Goal: Task Accomplishment & Management: Use online tool/utility

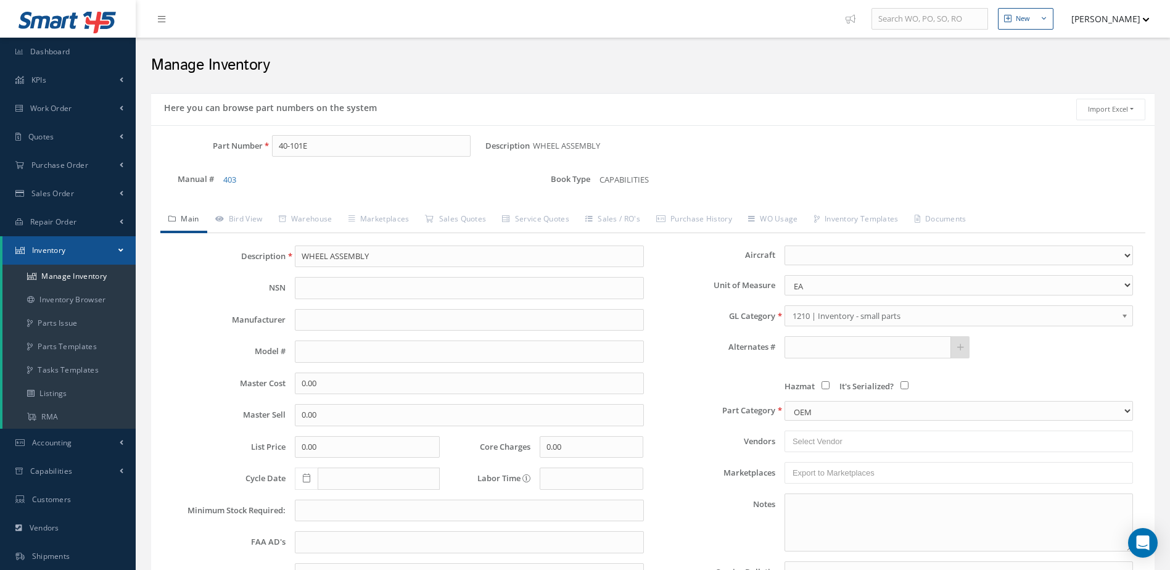
select select
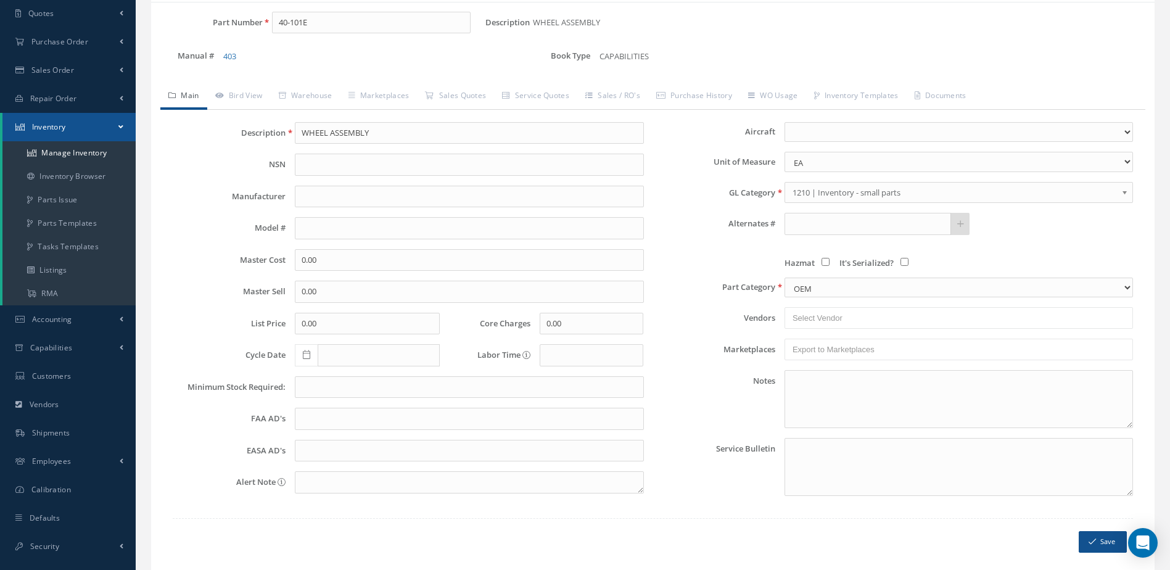
scroll to position [123, 0]
drag, startPoint x: 366, startPoint y: 12, endPoint x: 248, endPoint y: 41, distance: 121.3
click at [247, 39] on div "Part Number 40-101E" at bounding box center [318, 28] width 334 height 32
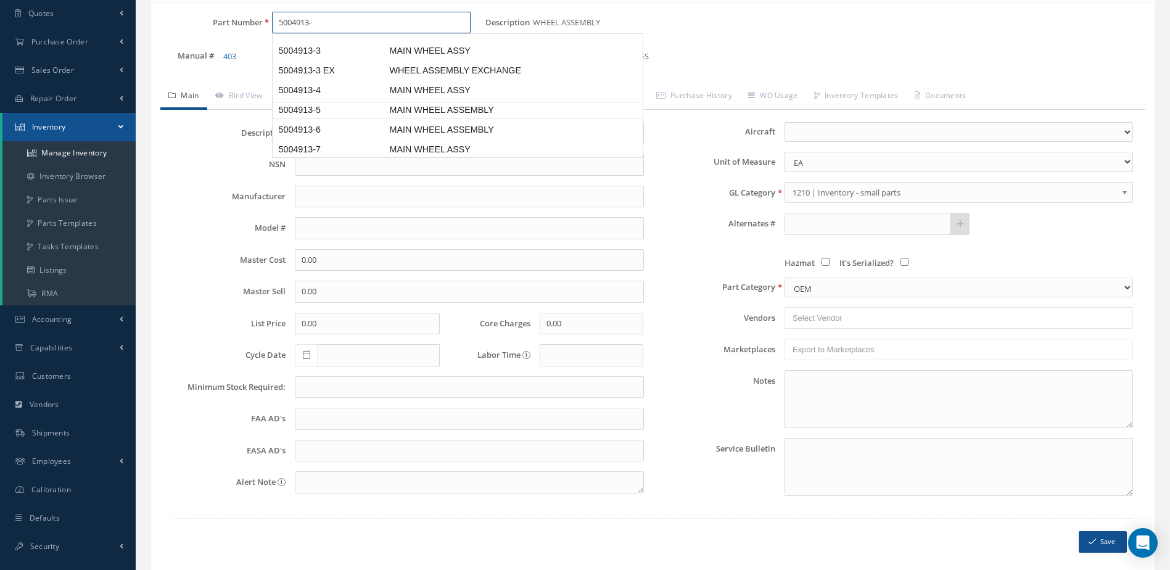
scroll to position [61, 0]
click at [433, 87] on span "MAIN WHEEL ASSEMBLY" at bounding box center [479, 92] width 185 height 13
type input "5004913-5"
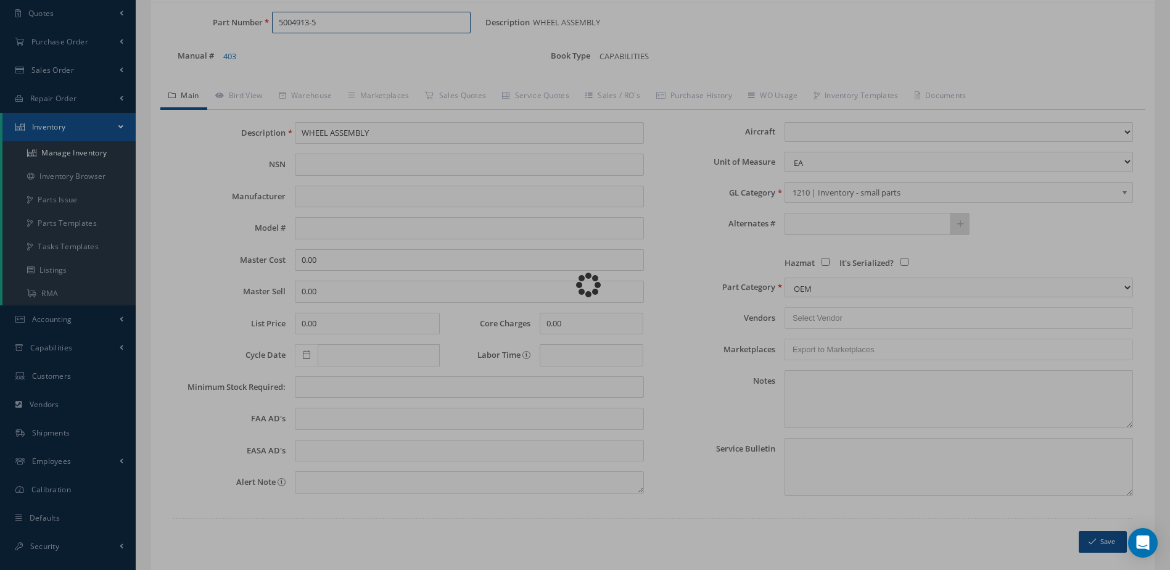
type input "MAIN WHEEL ASSEMBLY"
type input "MABS"
type input "LEARJET 55"
type input "3800.00"
type input "4500.00"
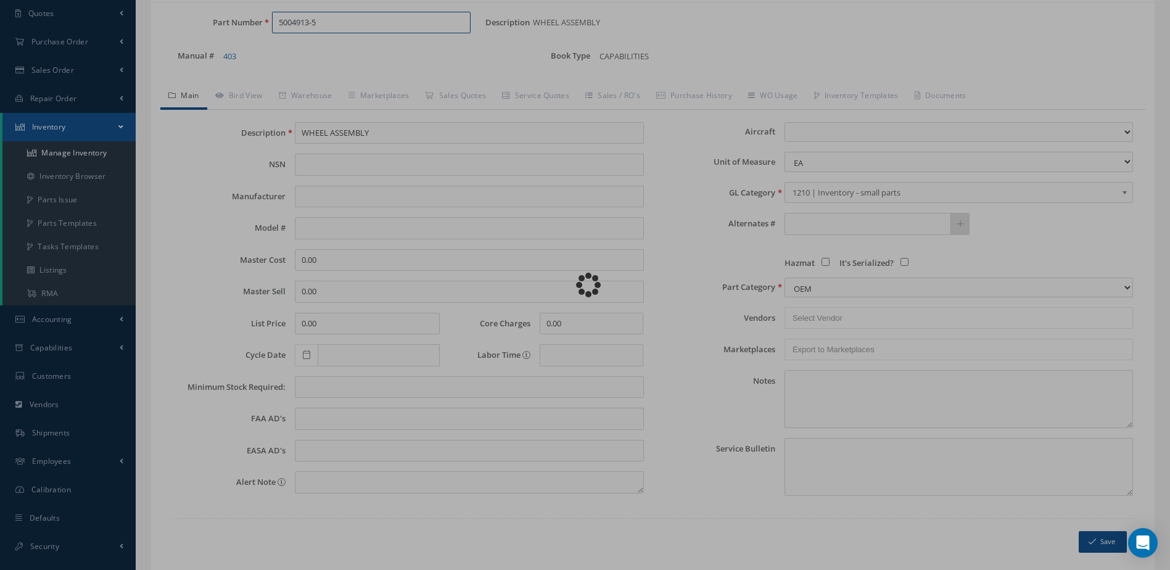
type input "6000.00"
select select "24"
type textarea "[DATE]: TIRE MICHELIN TIRE [PHONE_NUMBER] -STD OH EXCHANGE WITH MICHELIN TIRE 2…"
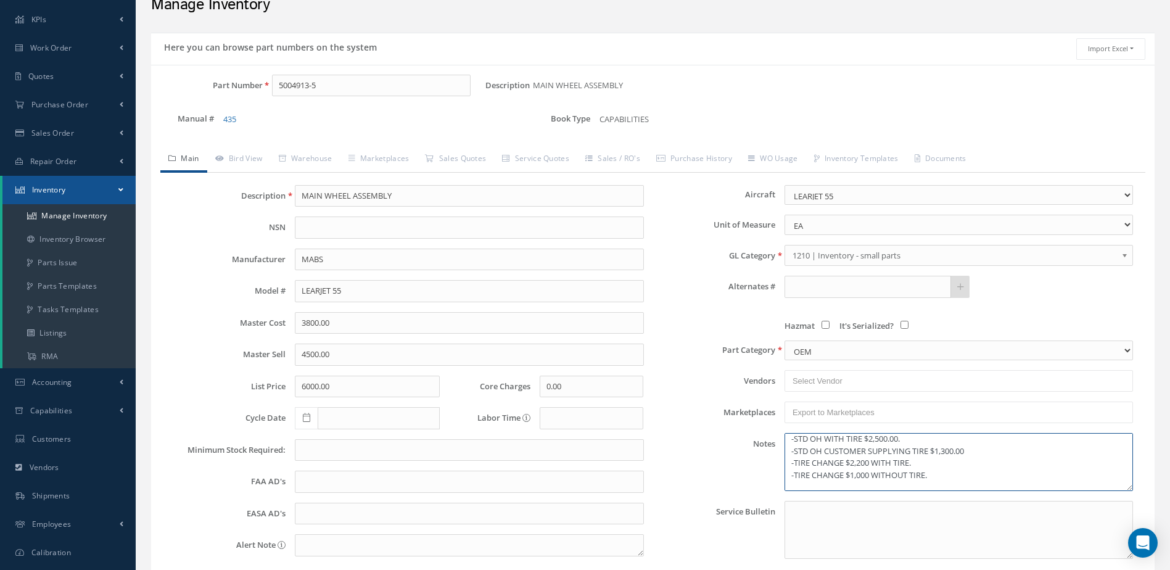
scroll to position [0, 0]
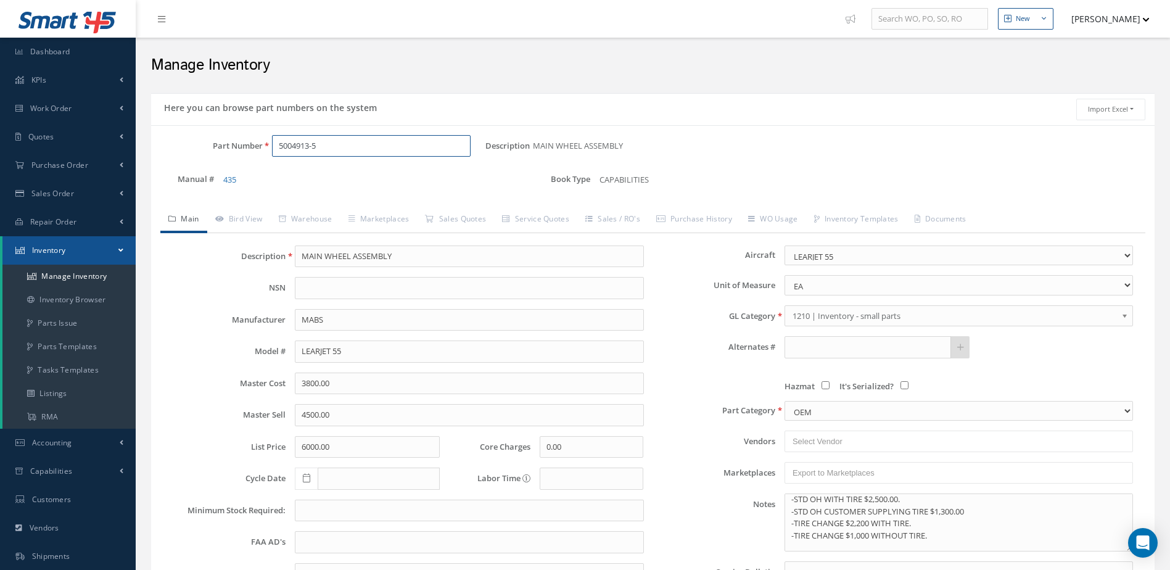
click at [378, 153] on input "5004913-5" at bounding box center [371, 146] width 199 height 22
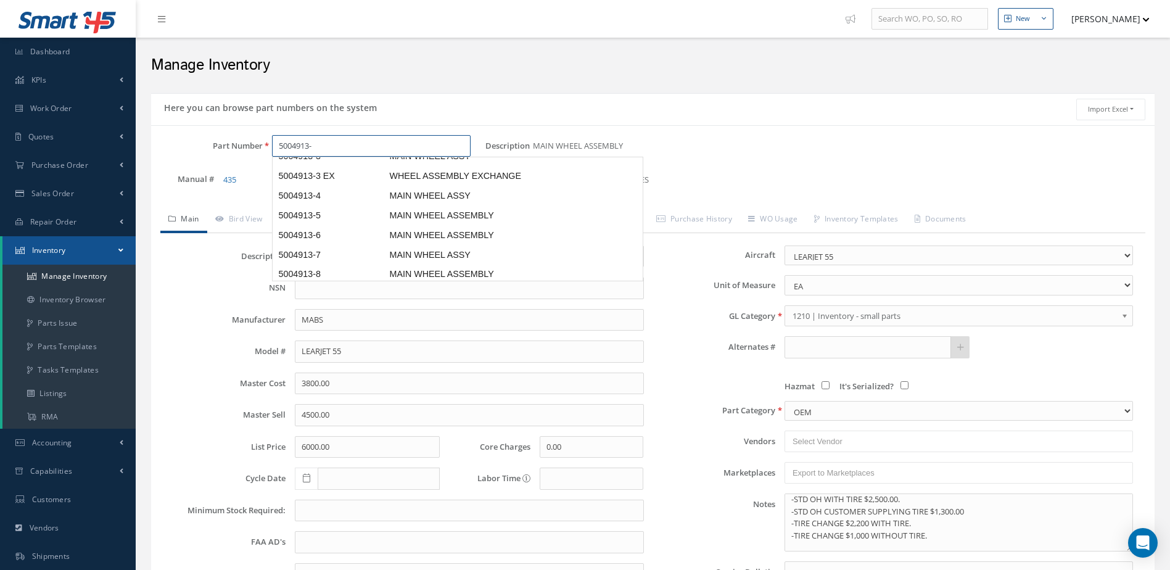
type input "5004913-3"
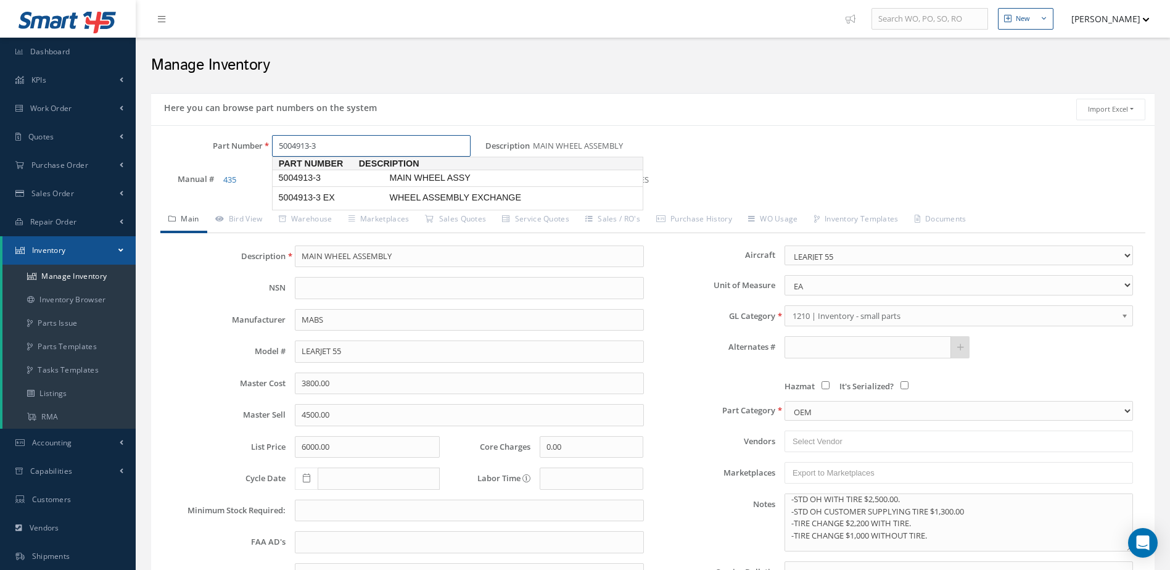
click at [428, 174] on span "MAIN WHEEL ASSY" at bounding box center [479, 177] width 185 height 13
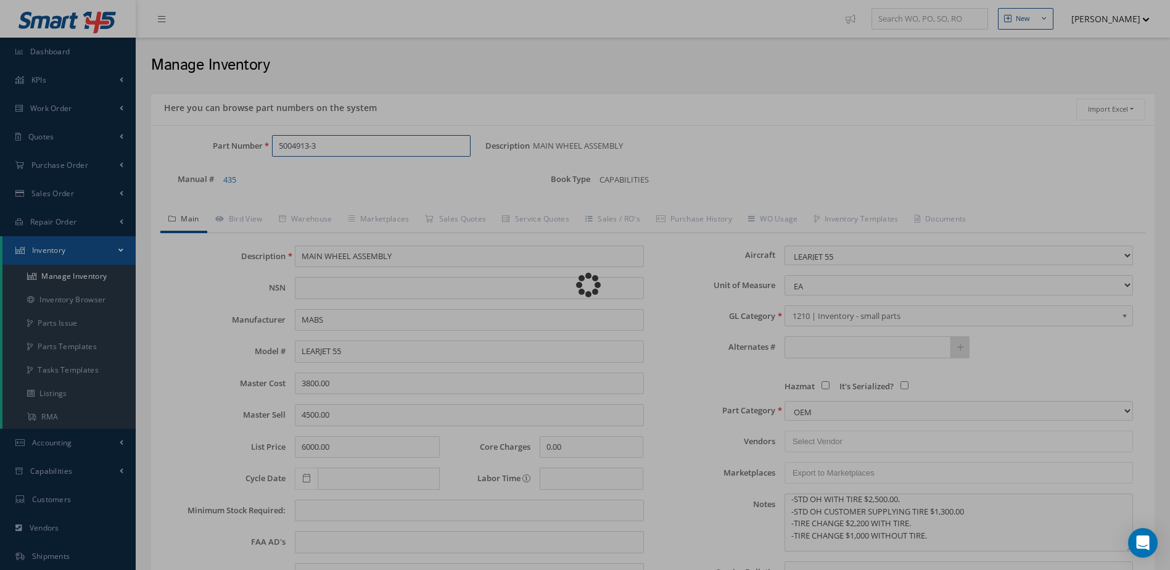
type input "MAIN WHEEL ASSY"
type input "2800.00"
type input "4800.00"
type input "6500.00"
select select
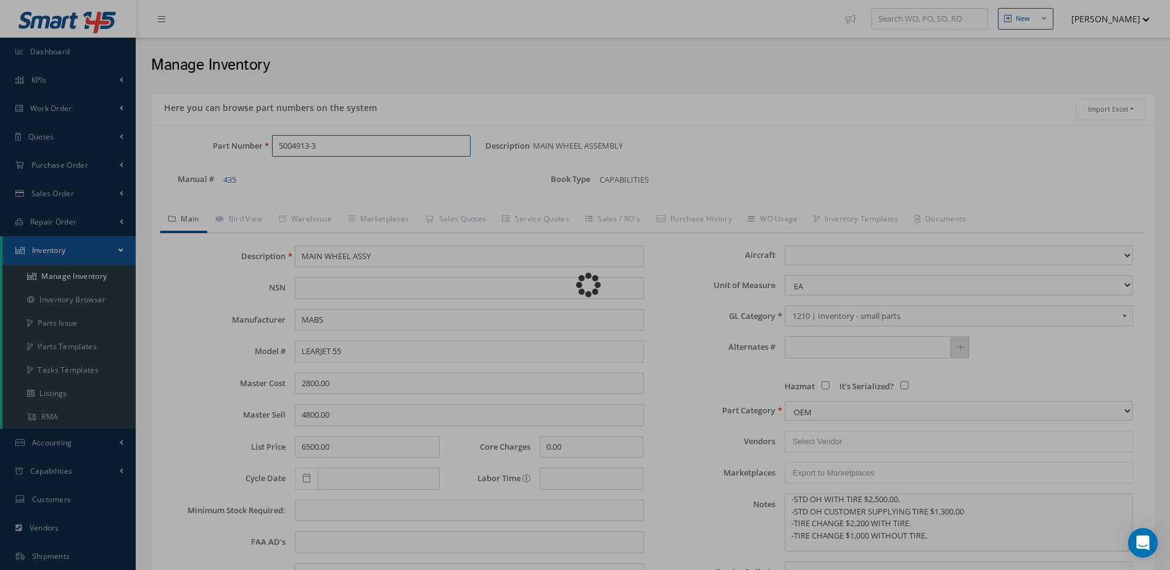
type textarea "[DATE]: -OH EX WITH TIRE 038-627 MICHELIN $2,450.00, CORE VALUE $. -STD OH WITH…"
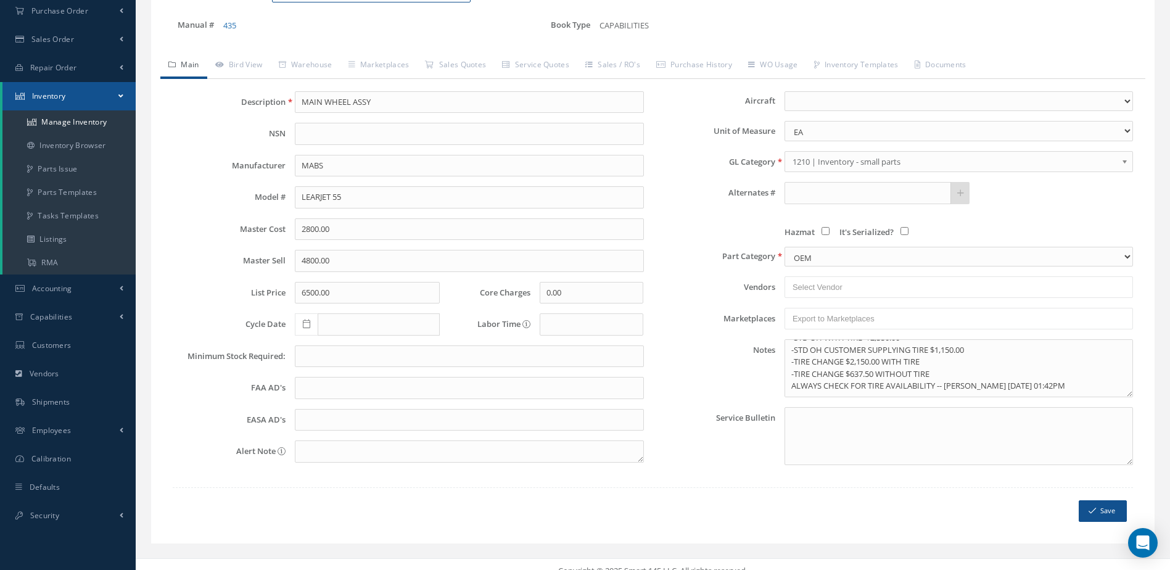
scroll to position [168, 0]
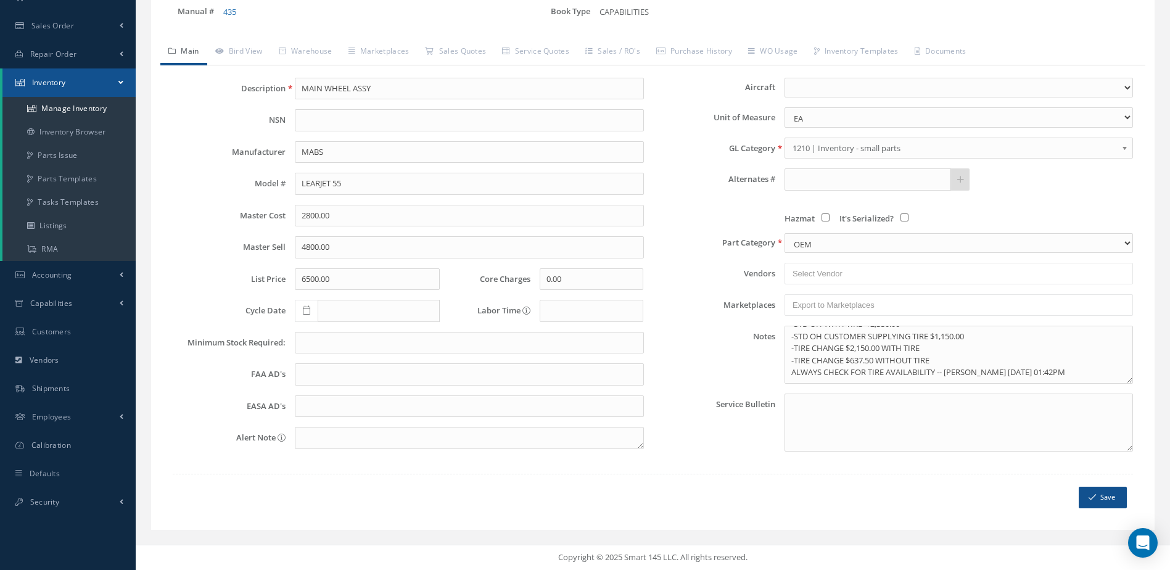
type input "5004913-3"
